Goal: Information Seeking & Learning: Learn about a topic

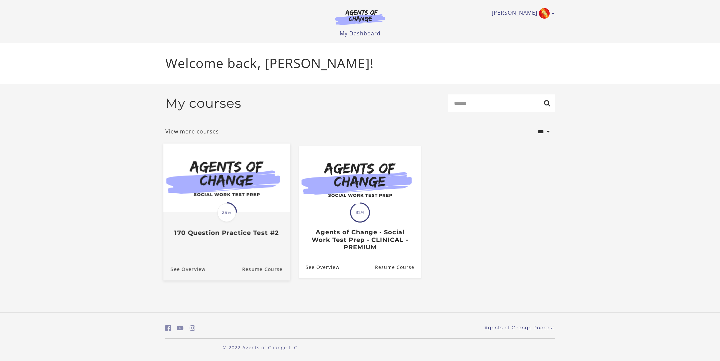
click at [260, 168] on img at bounding box center [226, 178] width 127 height 68
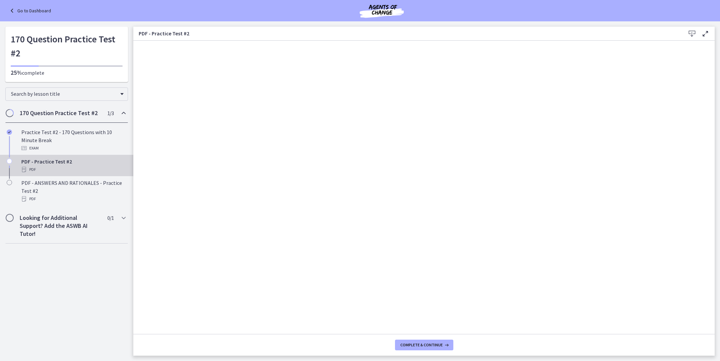
click at [11, 10] on icon at bounding box center [12, 11] width 9 height 8
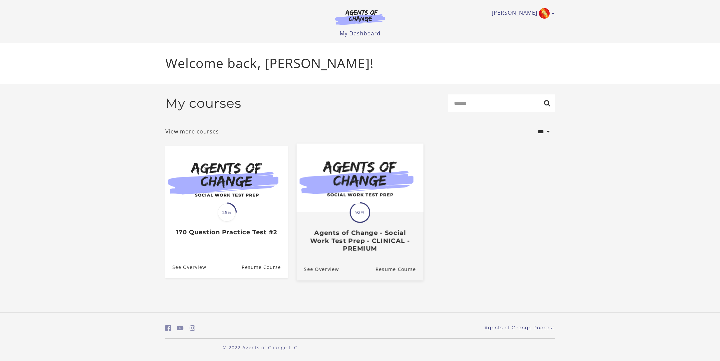
click at [366, 192] on img at bounding box center [360, 178] width 127 height 68
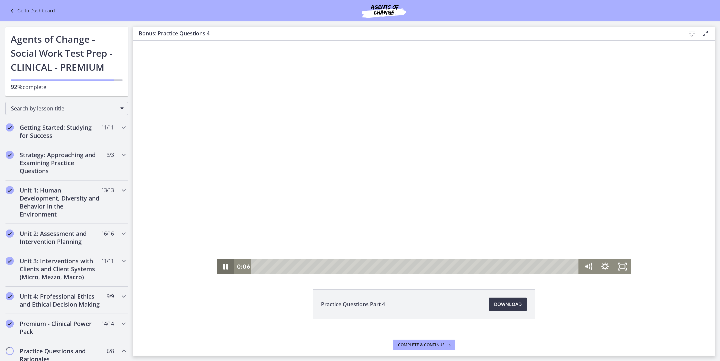
click at [226, 268] on icon "Pause" at bounding box center [225, 266] width 17 height 15
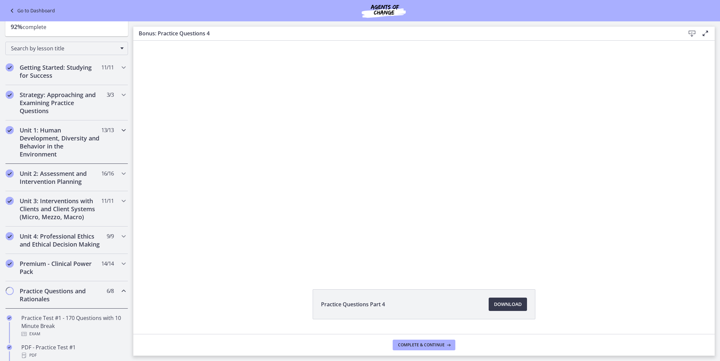
scroll to position [46, 0]
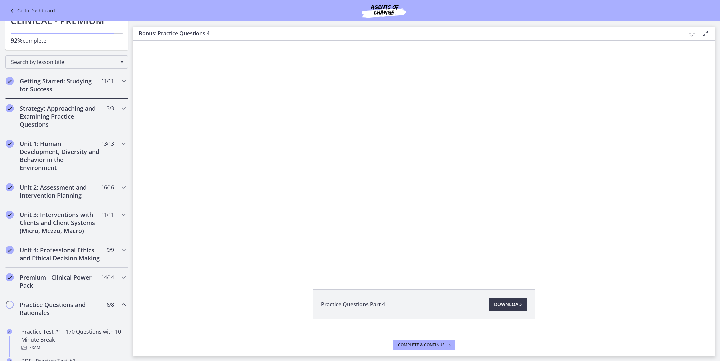
click at [123, 83] on icon "Chapters" at bounding box center [124, 81] width 8 height 8
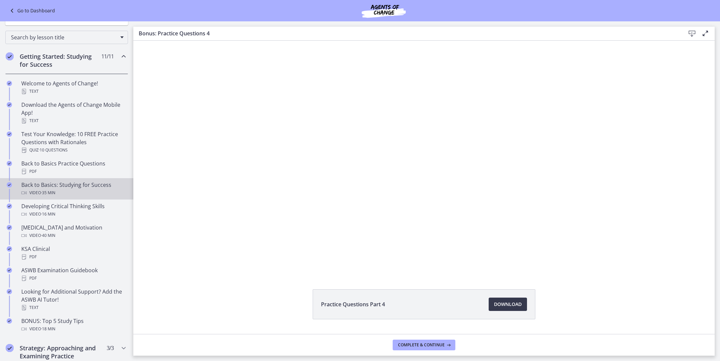
scroll to position [72, 0]
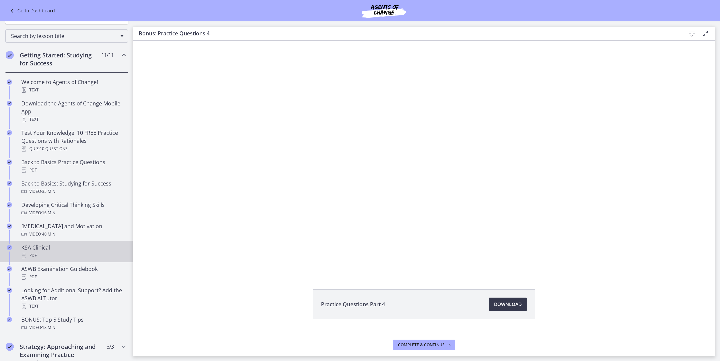
click at [63, 252] on div "PDF" at bounding box center [73, 255] width 104 height 8
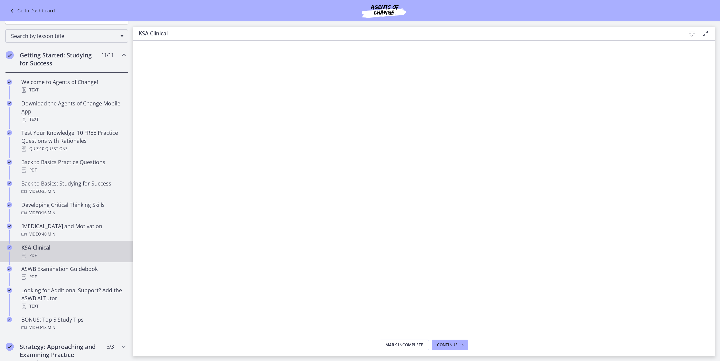
click at [690, 33] on icon at bounding box center [692, 34] width 8 height 8
click at [61, 273] on div "PDF" at bounding box center [73, 277] width 104 height 8
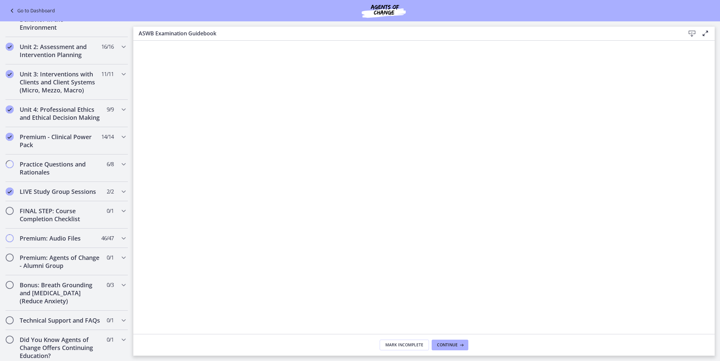
scroll to position [455, 0]
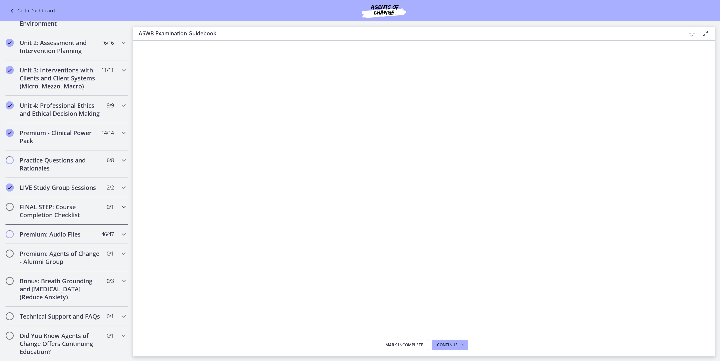
click at [126, 209] on icon "Chapters" at bounding box center [124, 207] width 8 height 8
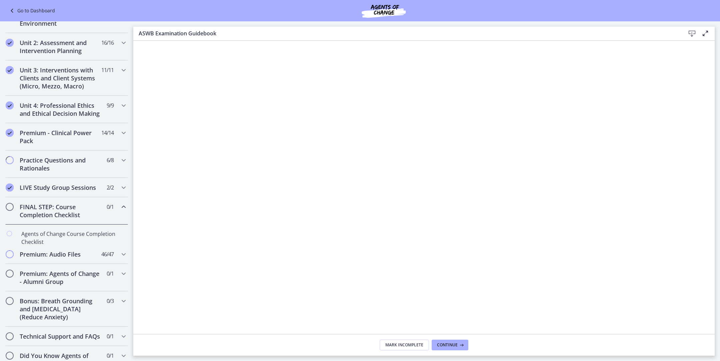
scroll to position [191, 0]
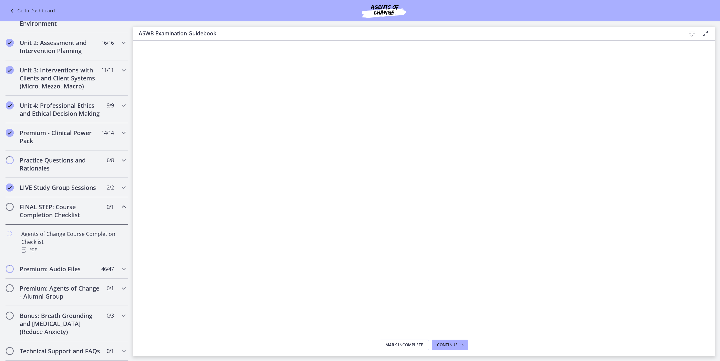
click at [126, 209] on icon "Chapters" at bounding box center [124, 207] width 8 height 8
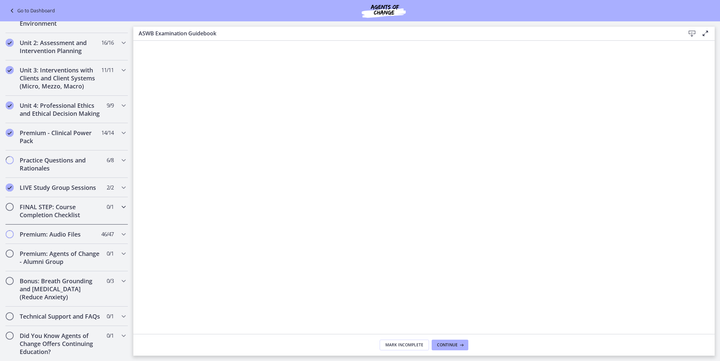
scroll to position [0, 0]
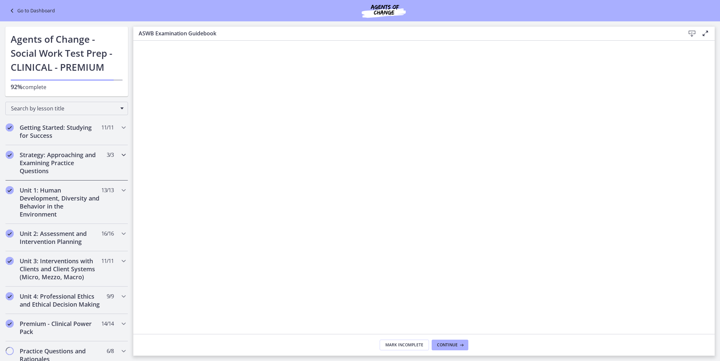
click at [124, 157] on icon "Chapters" at bounding box center [124, 155] width 8 height 8
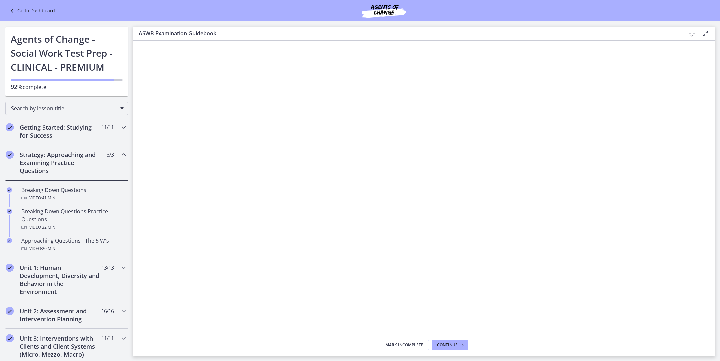
click at [123, 125] on icon "Chapters" at bounding box center [124, 127] width 8 height 8
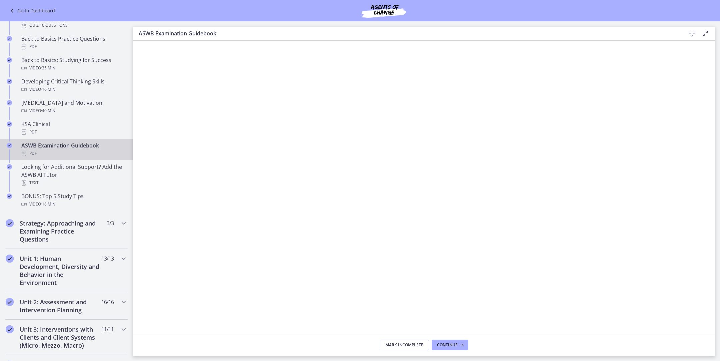
scroll to position [191, 0]
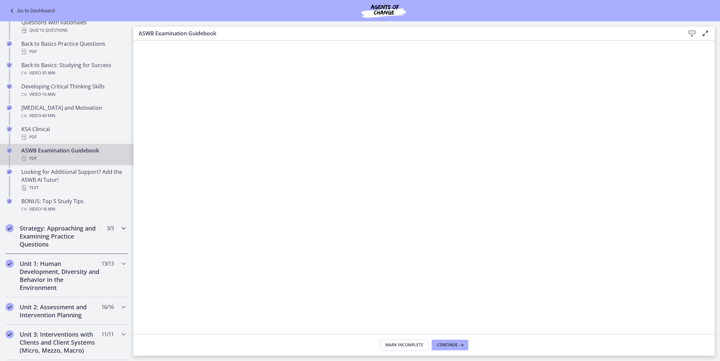
click at [125, 225] on icon "Chapters" at bounding box center [124, 228] width 8 height 8
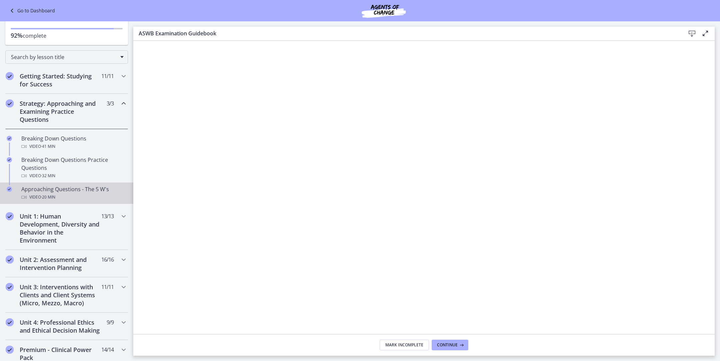
scroll to position [55, 0]
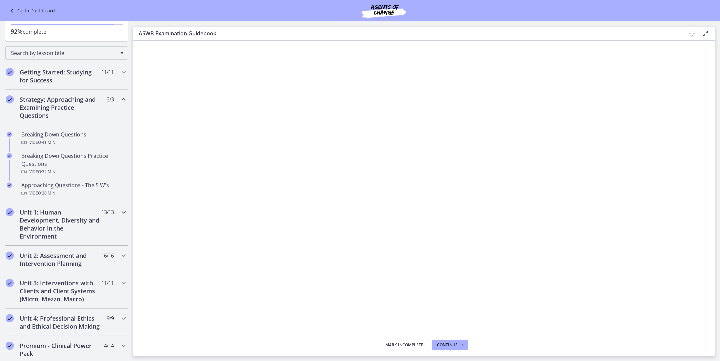
click at [122, 212] on icon "Chapters" at bounding box center [124, 212] width 8 height 8
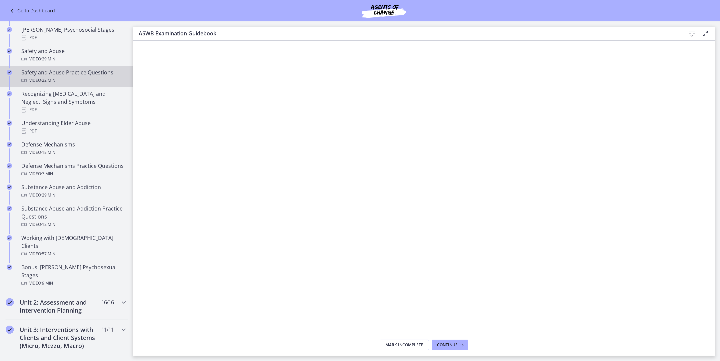
scroll to position [270, 0]
click at [120, 298] on icon "Chapters" at bounding box center [124, 302] width 8 height 8
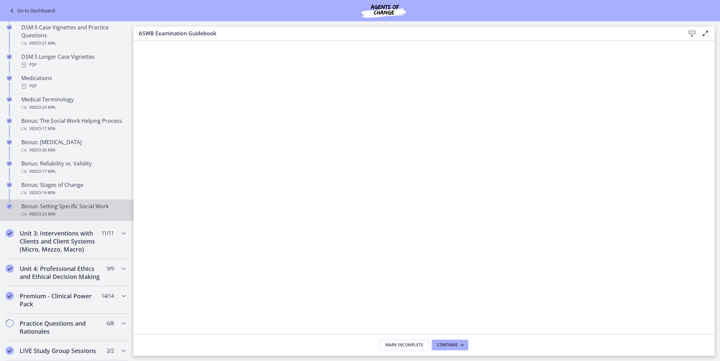
scroll to position [495, 0]
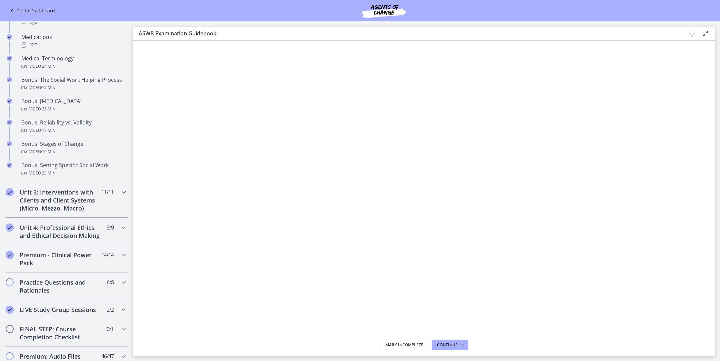
click at [123, 192] on icon "Chapters" at bounding box center [124, 192] width 8 height 8
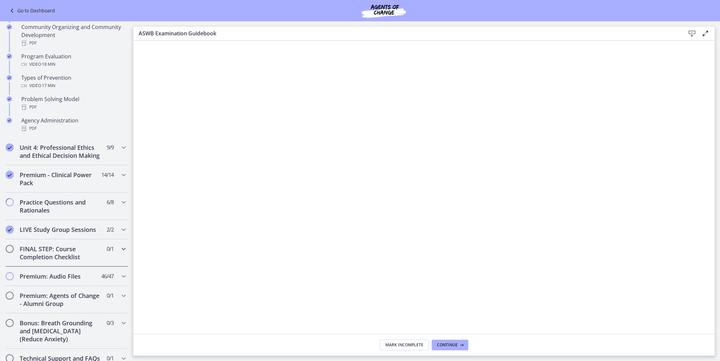
scroll to position [408, 0]
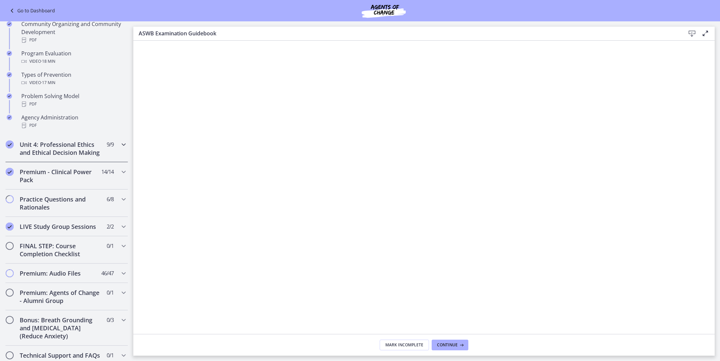
click at [123, 146] on icon "Chapters" at bounding box center [124, 144] width 8 height 8
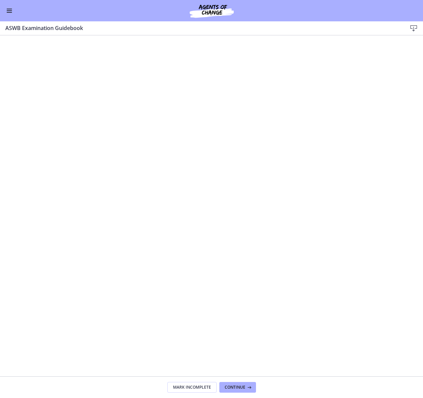
scroll to position [207, 0]
click at [9, 10] on button "Enable menu" at bounding box center [9, 11] width 8 height 8
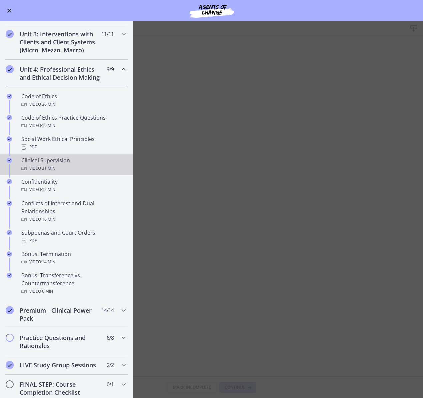
scroll to position [0, 0]
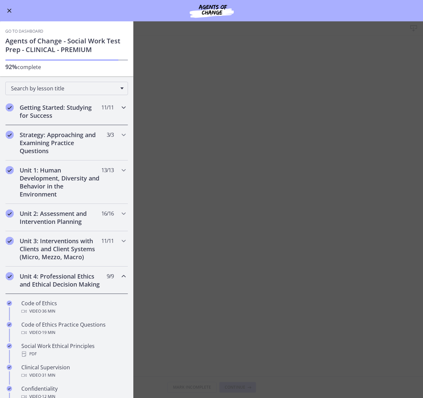
click at [120, 108] on icon "Chapters" at bounding box center [124, 107] width 8 height 8
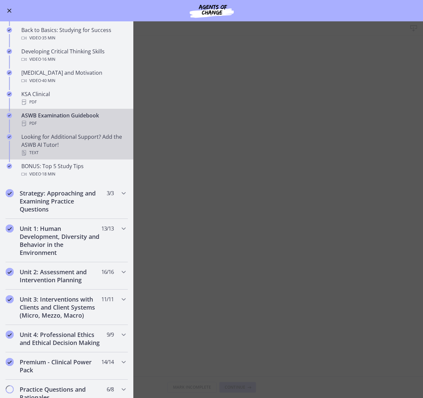
scroll to position [232, 0]
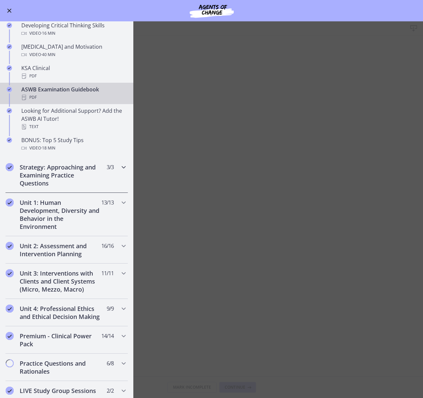
click at [119, 166] on div "Strategy: Approaching and Examining Practice Questions 3 / 3 Completed" at bounding box center [66, 174] width 123 height 35
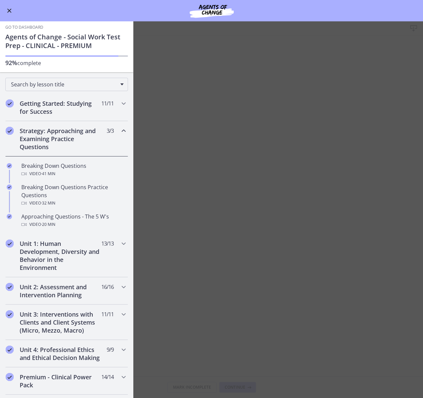
scroll to position [3, 0]
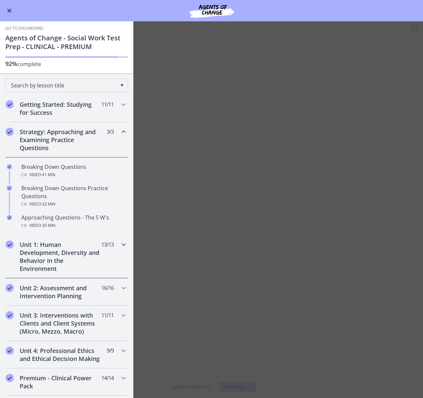
click at [122, 244] on icon "Chapters" at bounding box center [124, 244] width 8 height 8
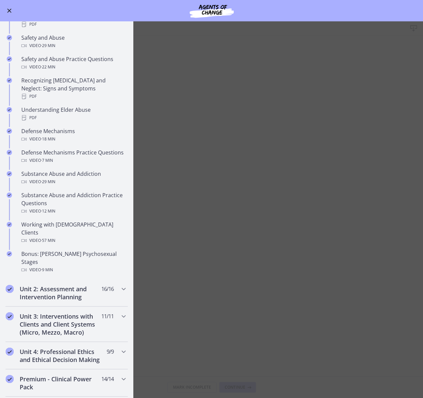
scroll to position [282, 0]
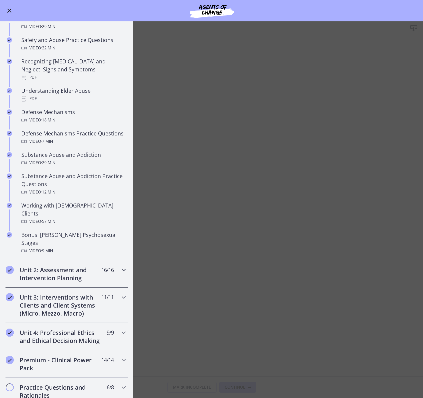
click at [122, 266] on icon "Chapters" at bounding box center [124, 270] width 8 height 8
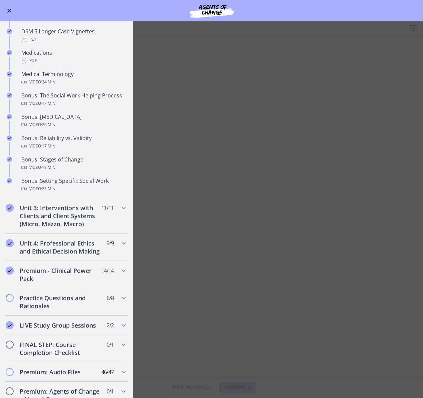
scroll to position [459, 0]
click at [124, 206] on icon "Chapters" at bounding box center [124, 208] width 8 height 8
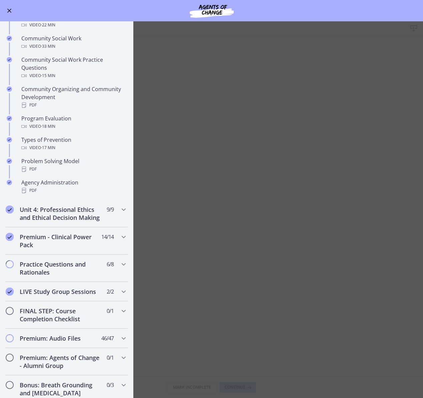
scroll to position [324, 0]
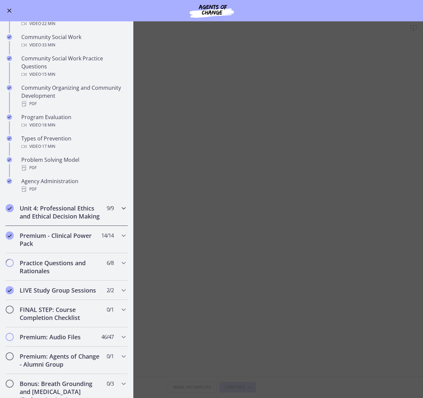
click at [123, 207] on icon "Chapters" at bounding box center [124, 208] width 8 height 8
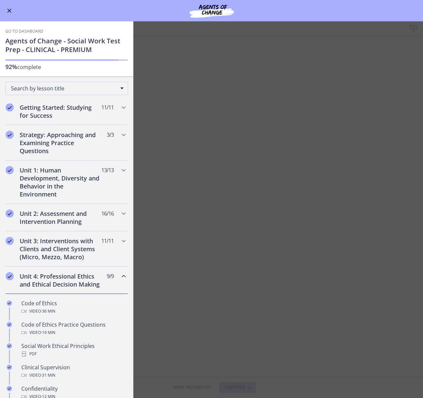
scroll to position [42, 0]
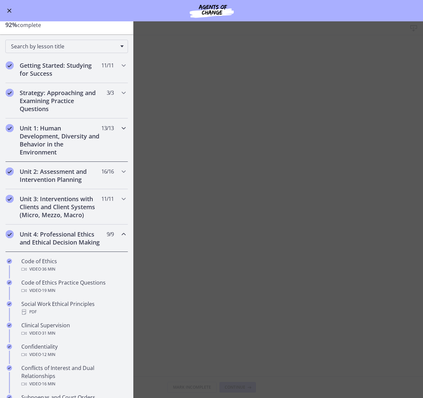
click at [123, 128] on icon "Chapters" at bounding box center [124, 128] width 8 height 8
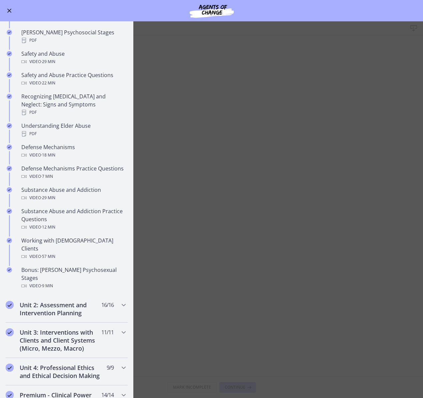
scroll to position [250, 0]
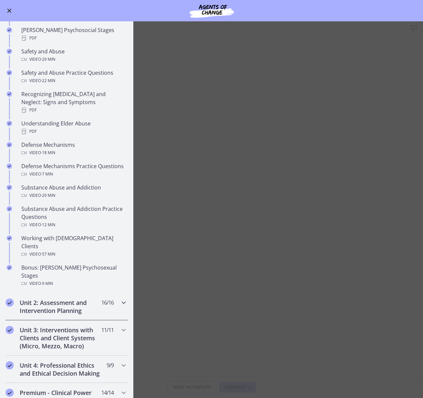
click at [122, 298] on icon "Chapters" at bounding box center [124, 302] width 8 height 8
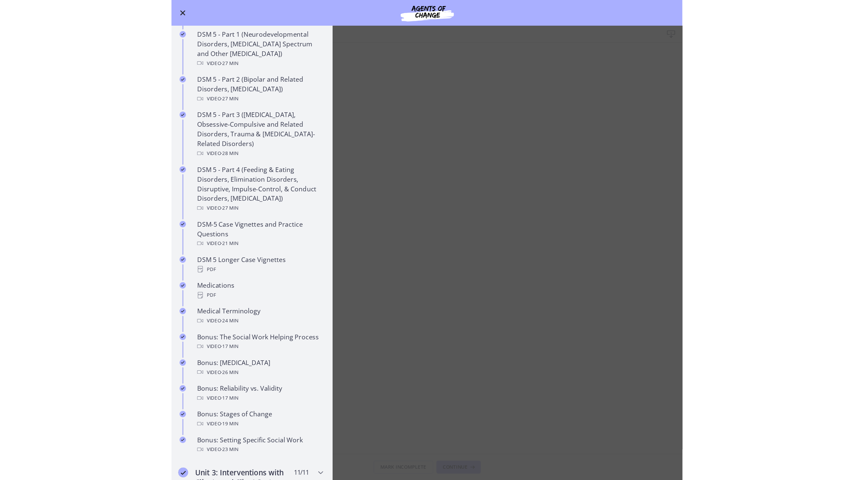
scroll to position [279, 0]
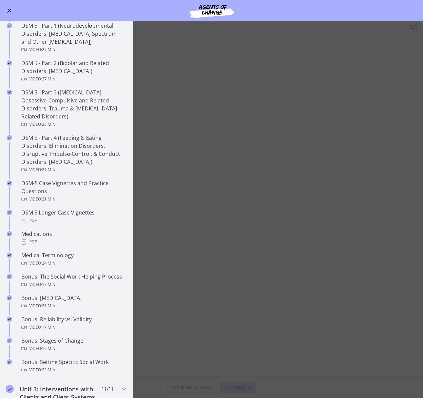
click at [10, 11] on span "Enable menu" at bounding box center [9, 11] width 4 height 4
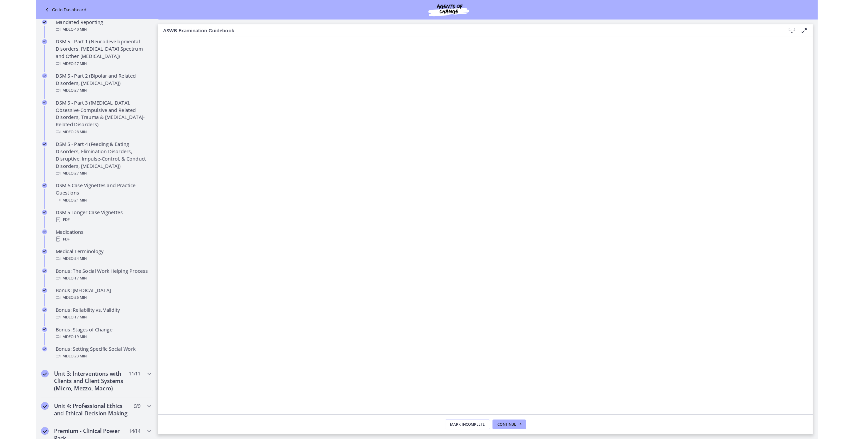
scroll to position [280, 0]
